Goal: Task Accomplishment & Management: Complete application form

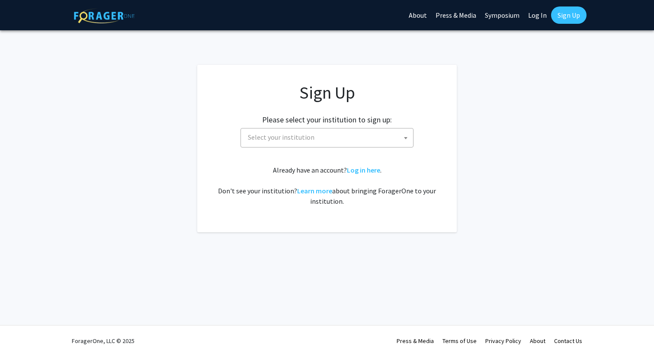
click at [392, 139] on span "Select your institution" at bounding box center [329, 138] width 169 height 18
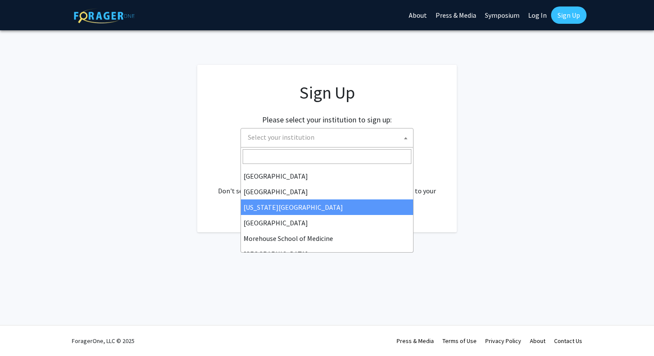
scroll to position [145, 0]
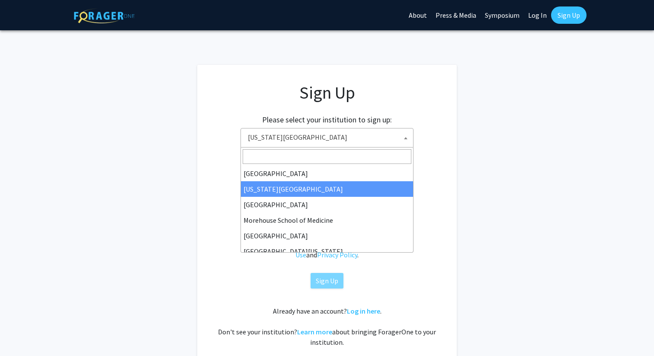
click at [325, 145] on span "[US_STATE][GEOGRAPHIC_DATA]" at bounding box center [329, 138] width 169 height 18
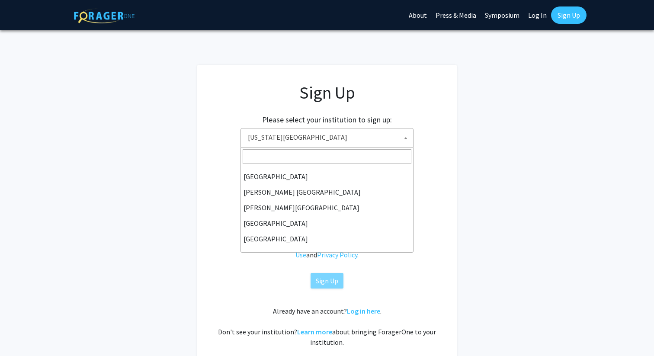
scroll to position [0, 0]
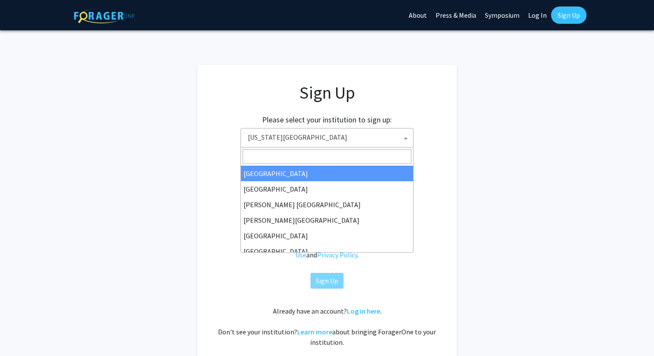
click at [344, 82] on h1 "Sign Up" at bounding box center [327, 92] width 225 height 21
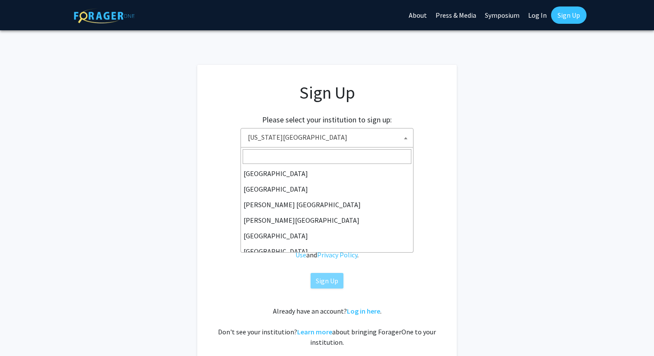
click at [324, 141] on span "[US_STATE][GEOGRAPHIC_DATA]" at bounding box center [329, 138] width 169 height 18
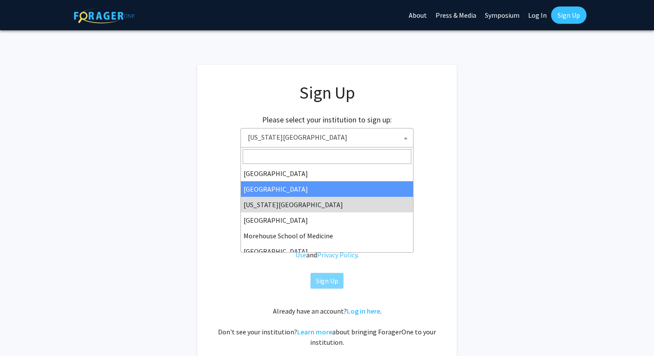
select select "1"
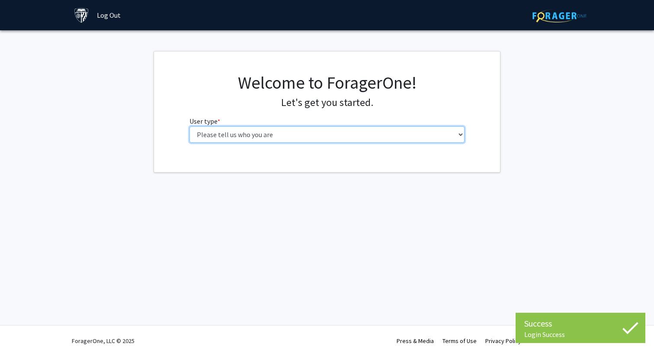
click at [324, 133] on select "Please tell us who you are Undergraduate Student Master's Student Doctoral Cand…" at bounding box center [328, 134] width 276 height 16
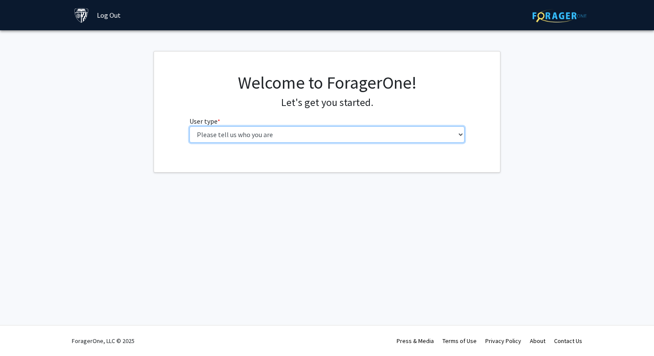
select select "2: masters"
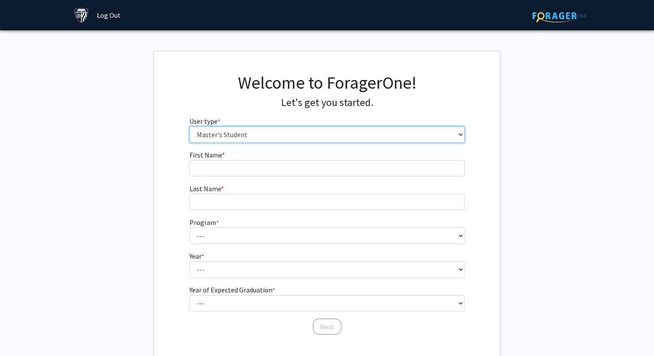
scroll to position [53, 0]
